Goal: Task Accomplishment & Management: Use online tool/utility

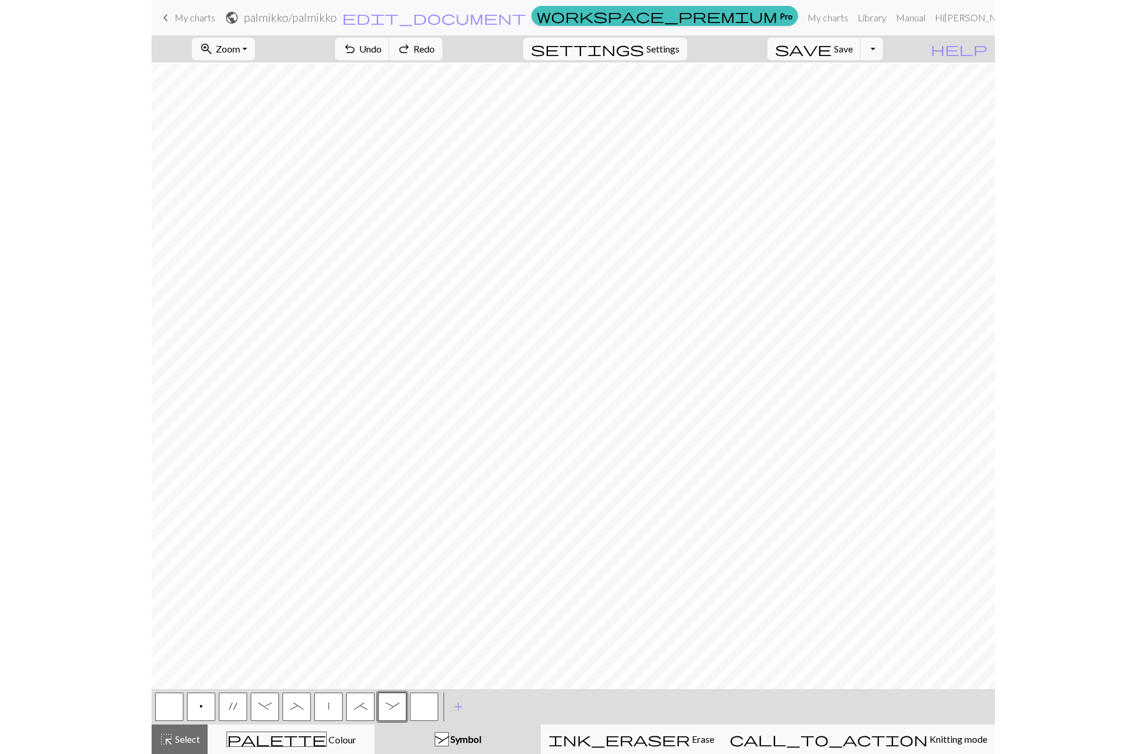
scroll to position [155, 0]
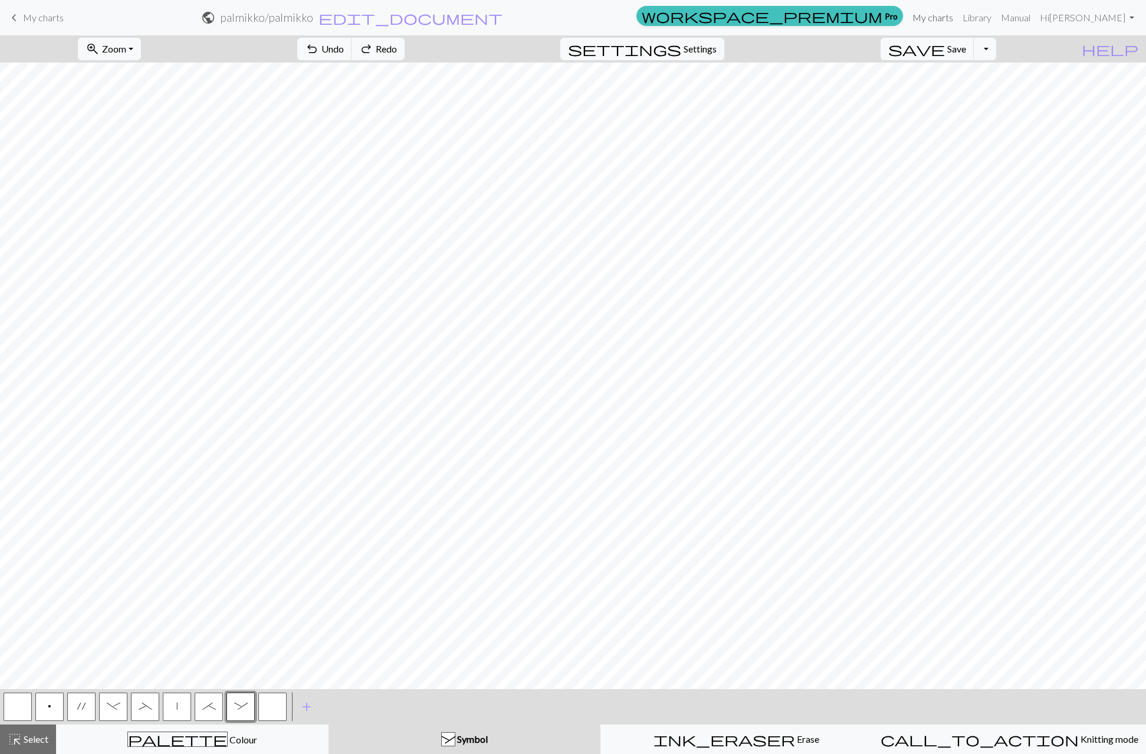
click at [843, 16] on link "My charts" at bounding box center [933, 18] width 50 height 24
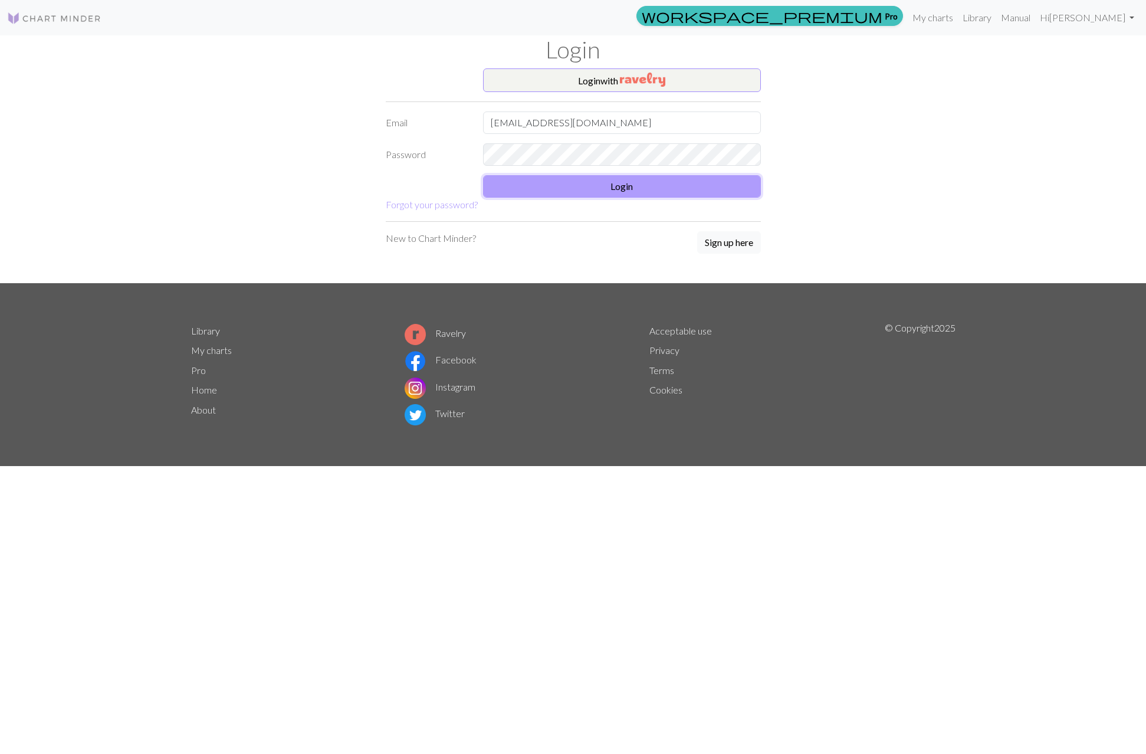
click at [630, 189] on button "Login" at bounding box center [622, 186] width 278 height 22
type input "[EMAIL_ADDRESS][DOMAIN_NAME]"
click at [82, 17] on img at bounding box center [54, 18] width 94 height 14
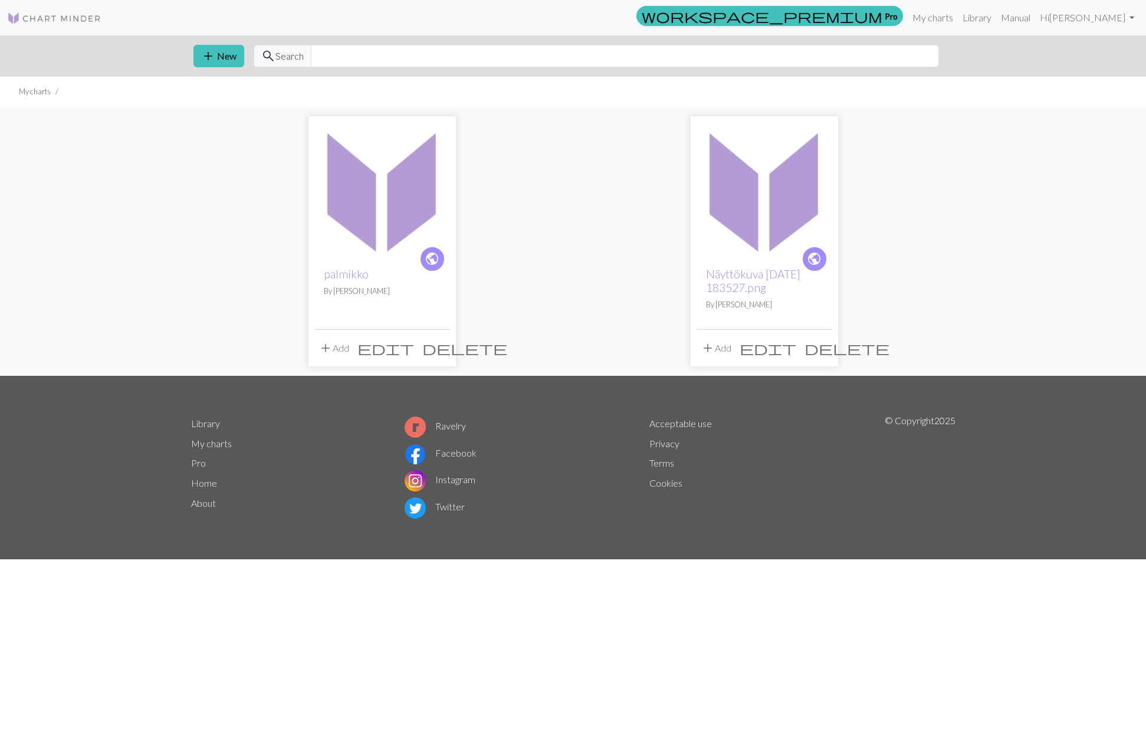
click at [751, 203] on img at bounding box center [764, 190] width 136 height 136
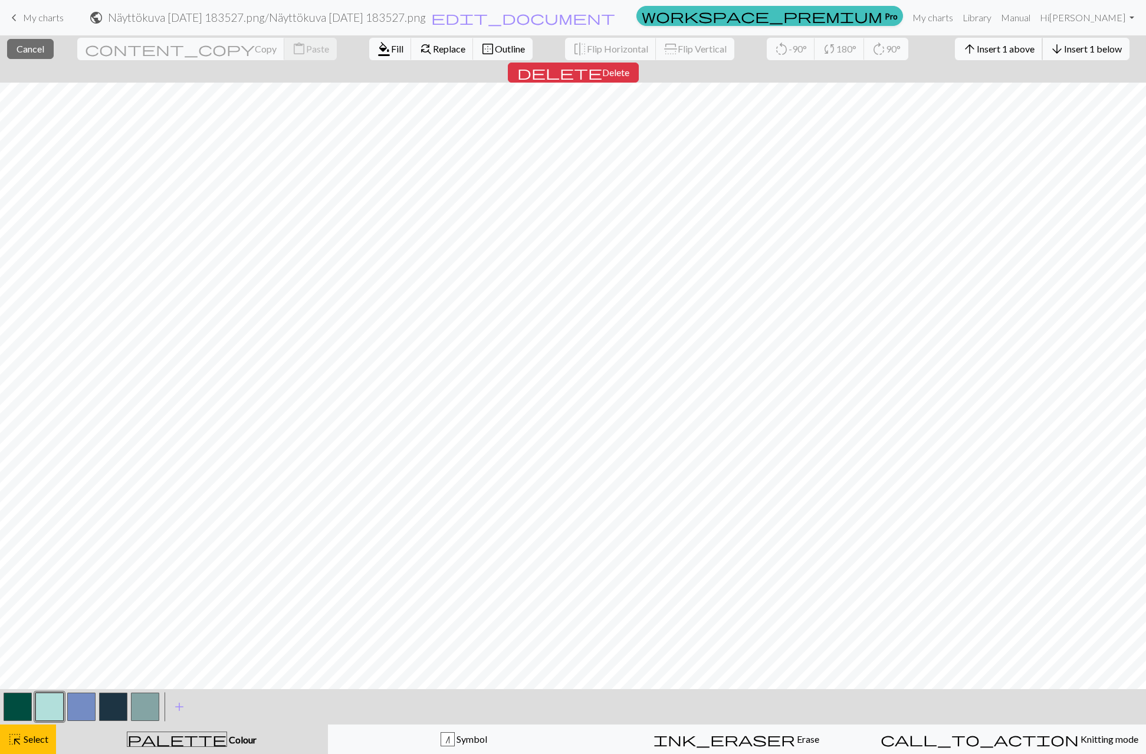
click at [977, 53] on span "Insert 1 above" at bounding box center [1006, 48] width 58 height 11
click at [977, 52] on span "Insert 7 above" at bounding box center [1006, 48] width 58 height 11
click at [977, 52] on span "Insert 9 above" at bounding box center [1006, 48] width 58 height 11
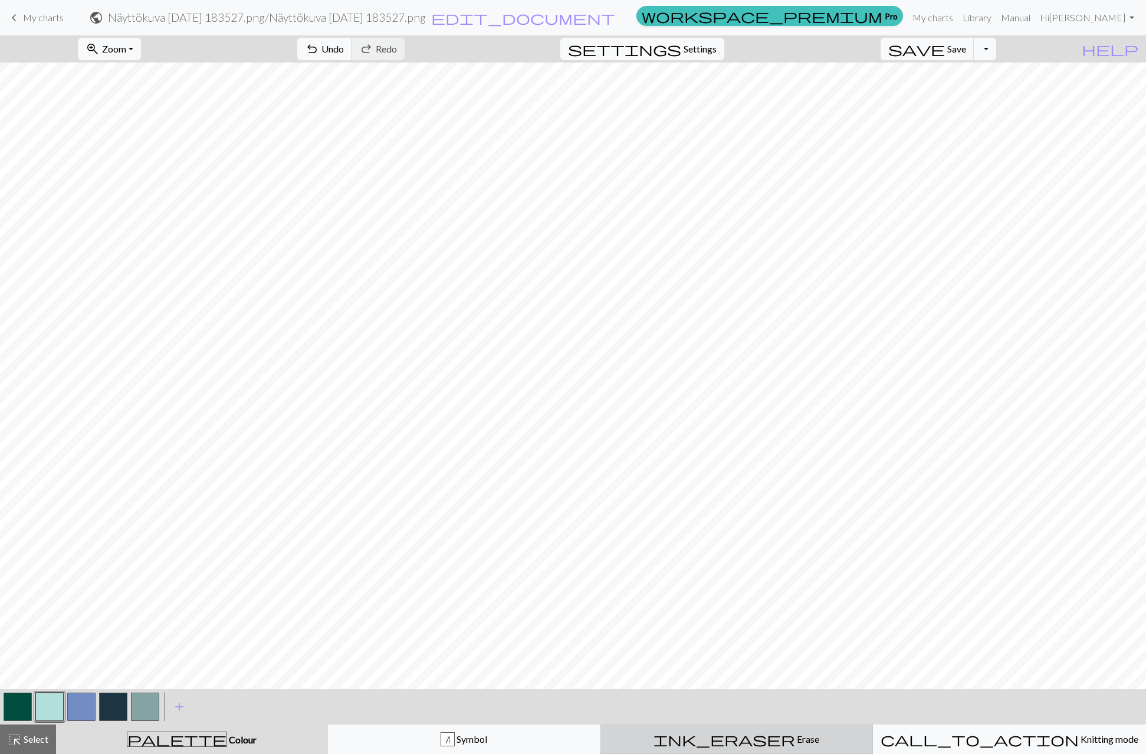
click at [788, 742] on div "ink_eraser Erase Erase" at bounding box center [736, 739] width 257 height 14
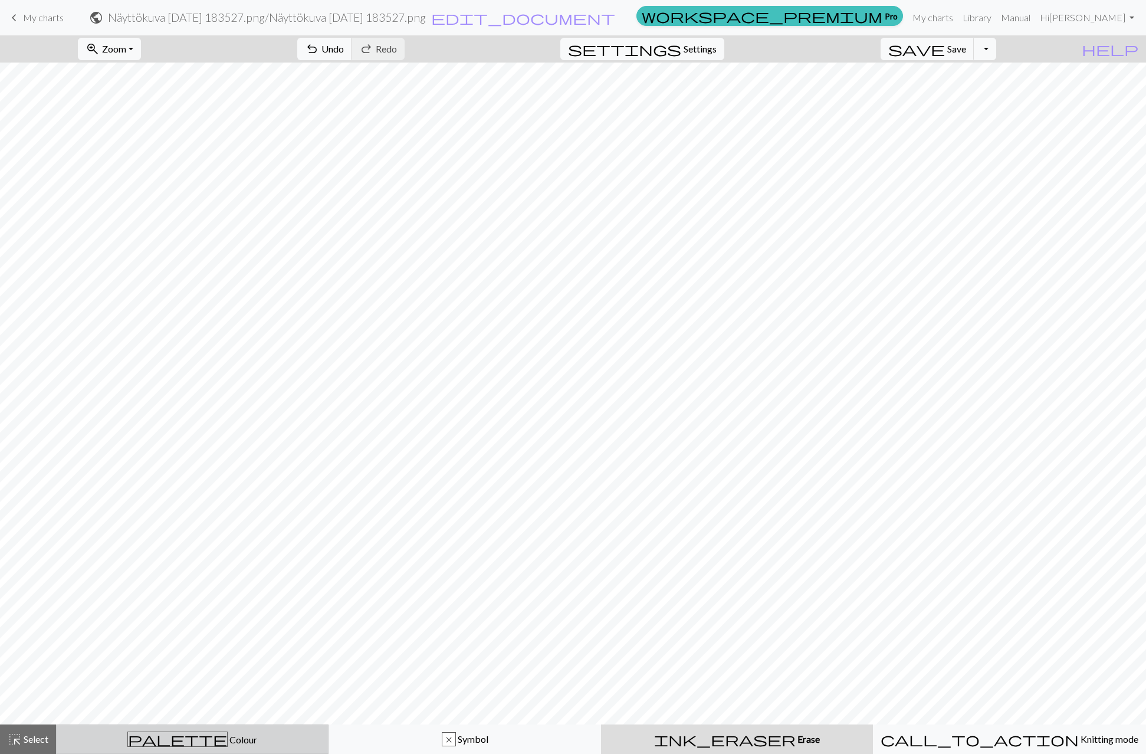
click at [240, 740] on div "palette Colour Colour" at bounding box center [192, 738] width 257 height 15
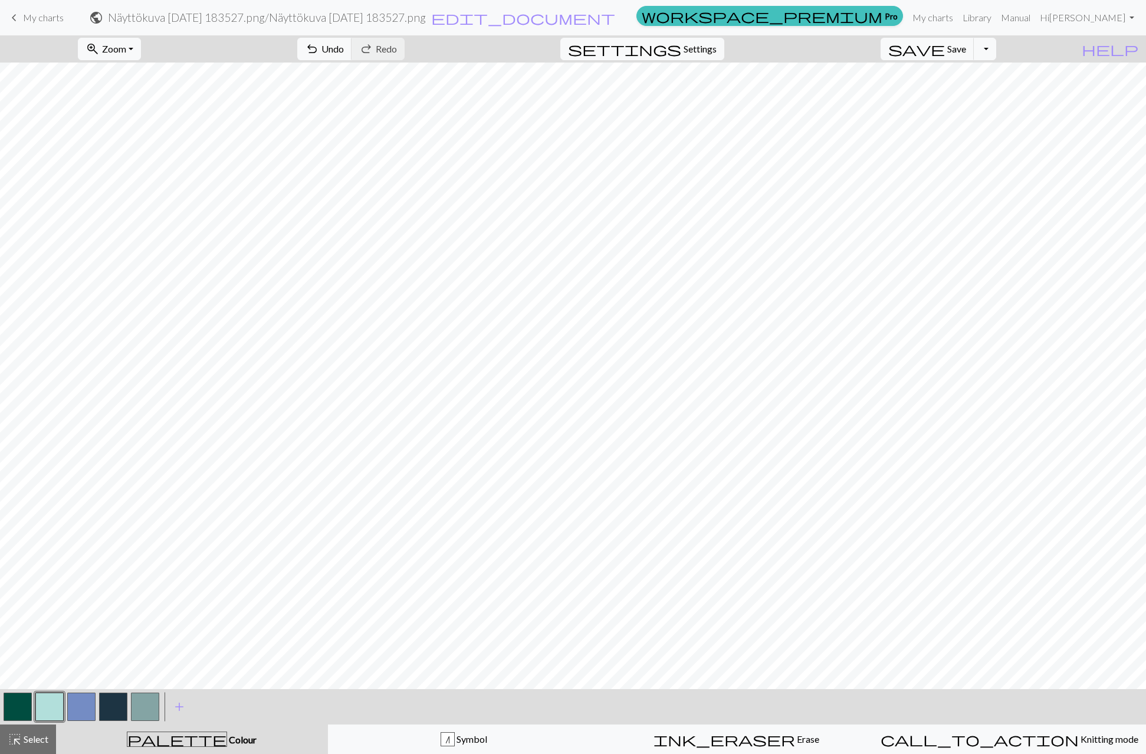
click at [115, 713] on button "button" at bounding box center [113, 706] width 28 height 28
click at [57, 706] on button "button" at bounding box center [49, 706] width 28 height 28
click at [19, 705] on button "button" at bounding box center [18, 706] width 28 height 28
click at [344, 52] on span "Undo" at bounding box center [332, 48] width 22 height 11
click at [106, 702] on button "button" at bounding box center [113, 706] width 28 height 28
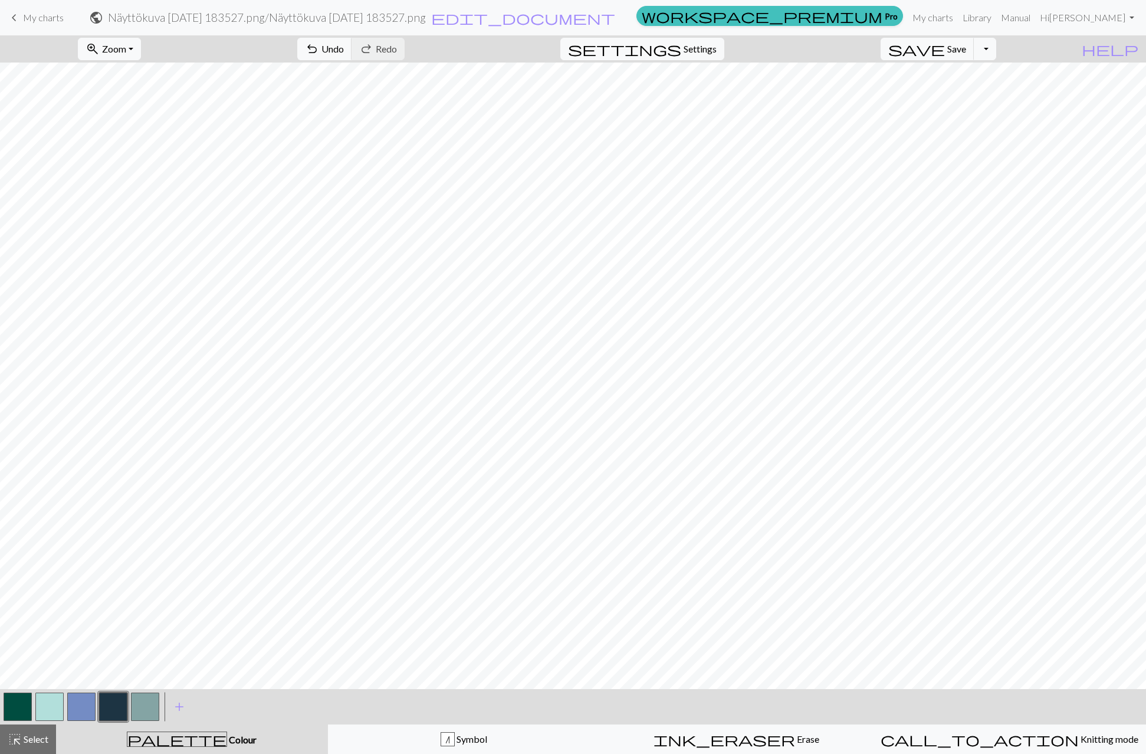
click at [46, 705] on button "button" at bounding box center [49, 706] width 28 height 28
click at [17, 695] on button "button" at bounding box center [18, 706] width 28 height 28
click at [945, 50] on span "save" at bounding box center [916, 49] width 57 height 17
click at [944, 15] on link "My charts" at bounding box center [933, 18] width 50 height 24
